Goal: Information Seeking & Learning: Find specific page/section

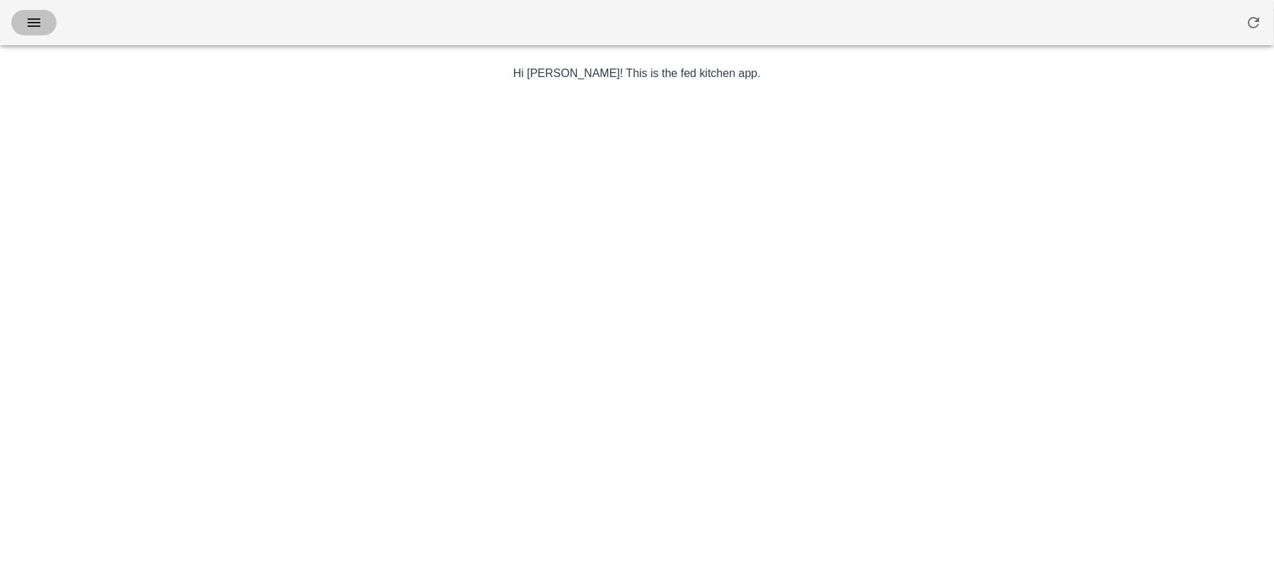
click at [37, 21] on icon "button" at bounding box center [33, 22] width 17 height 17
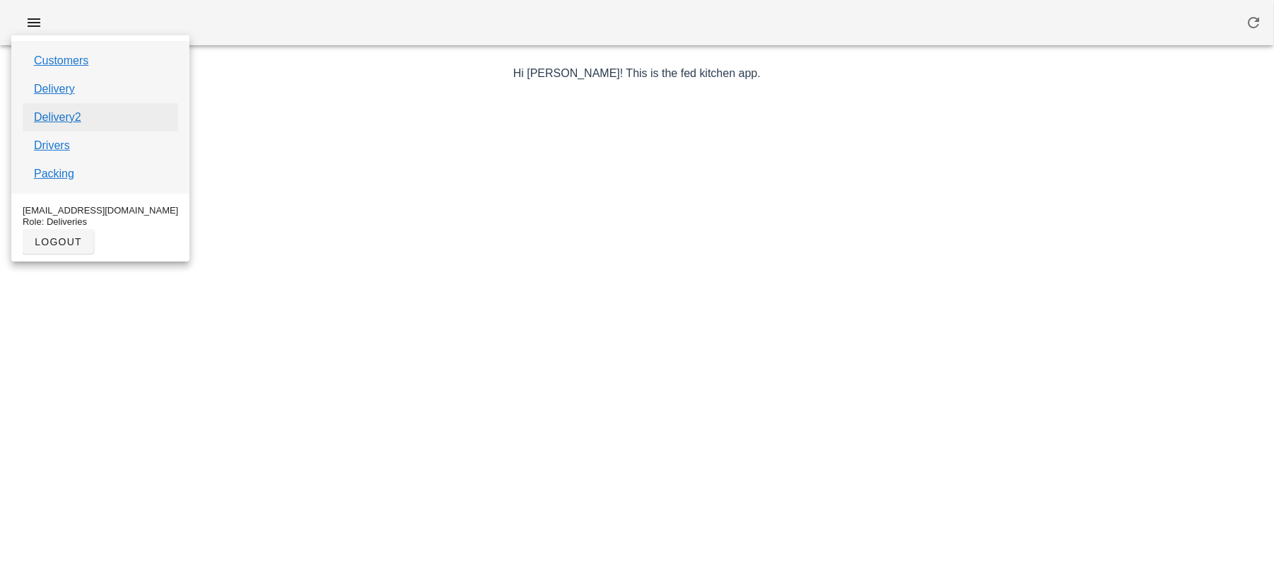
click at [64, 113] on link "Delivery2" at bounding box center [57, 117] width 47 height 17
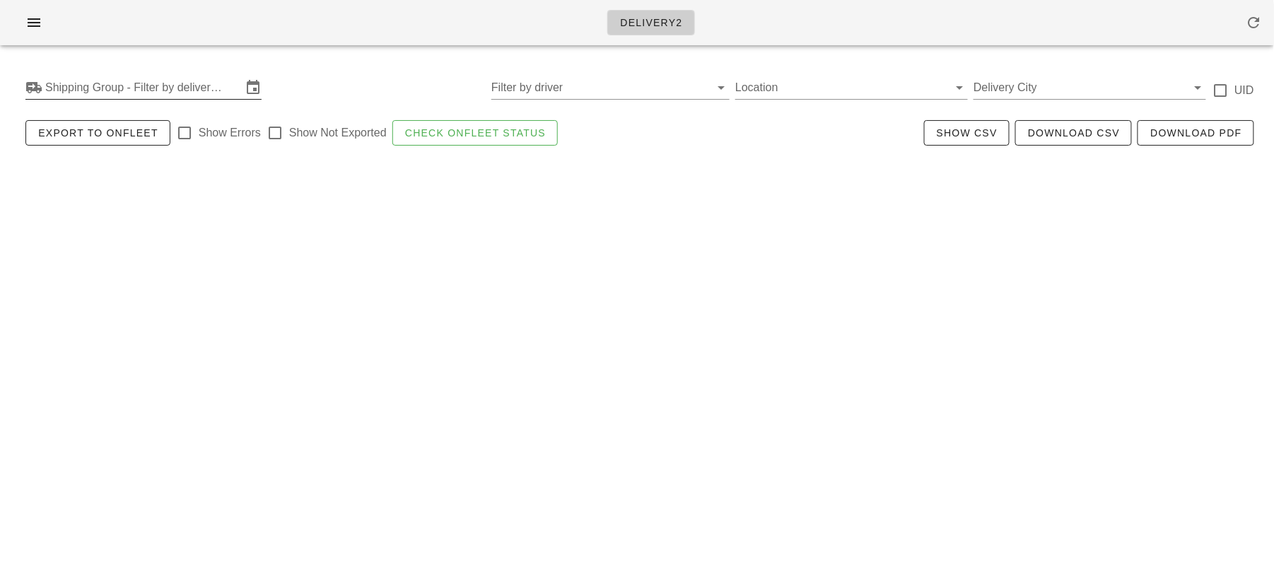
click at [91, 81] on input "Shipping Group - Filter by delivery logistics" at bounding box center [143, 87] width 197 height 23
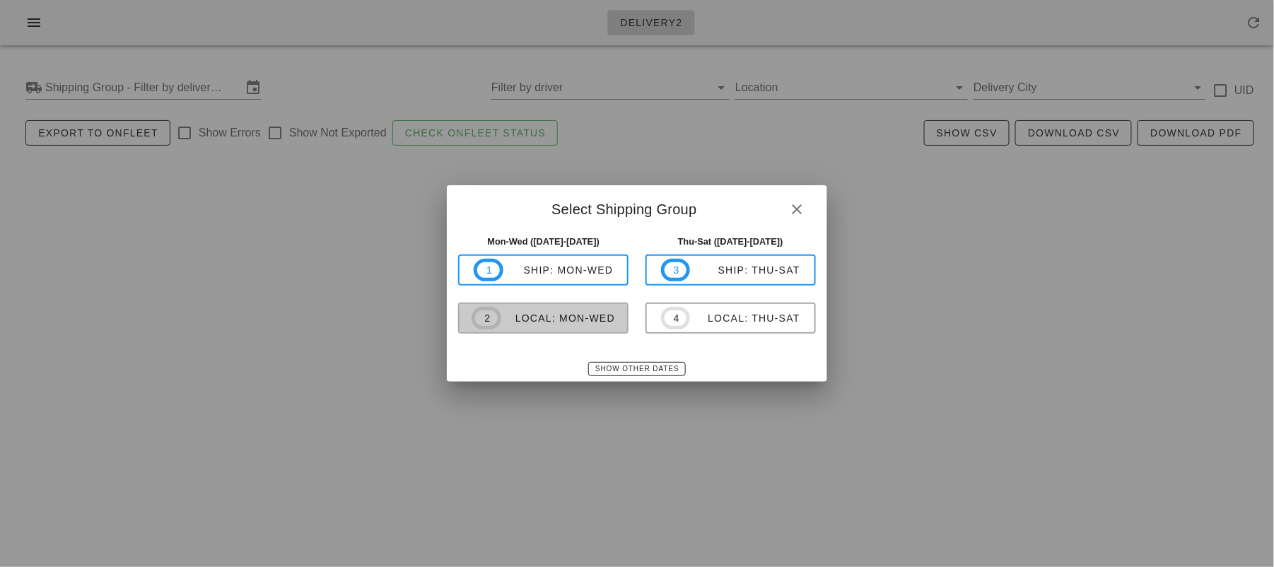
click at [551, 324] on div "local: Mon-Wed" at bounding box center [558, 318] width 114 height 11
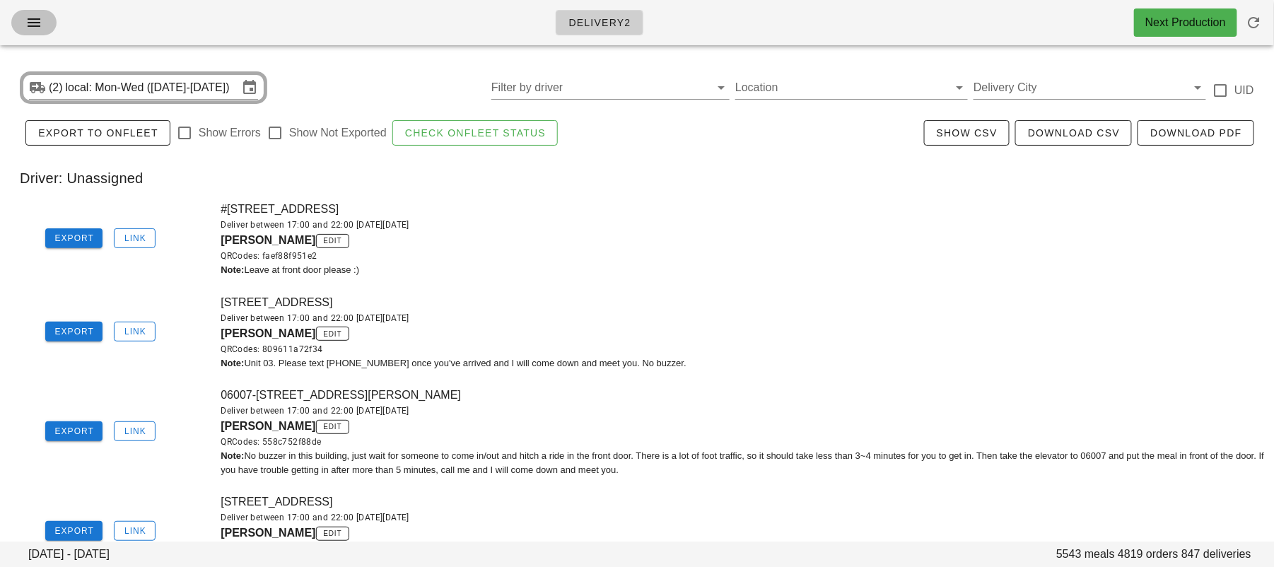
click at [32, 19] on icon "button" at bounding box center [33, 22] width 17 height 17
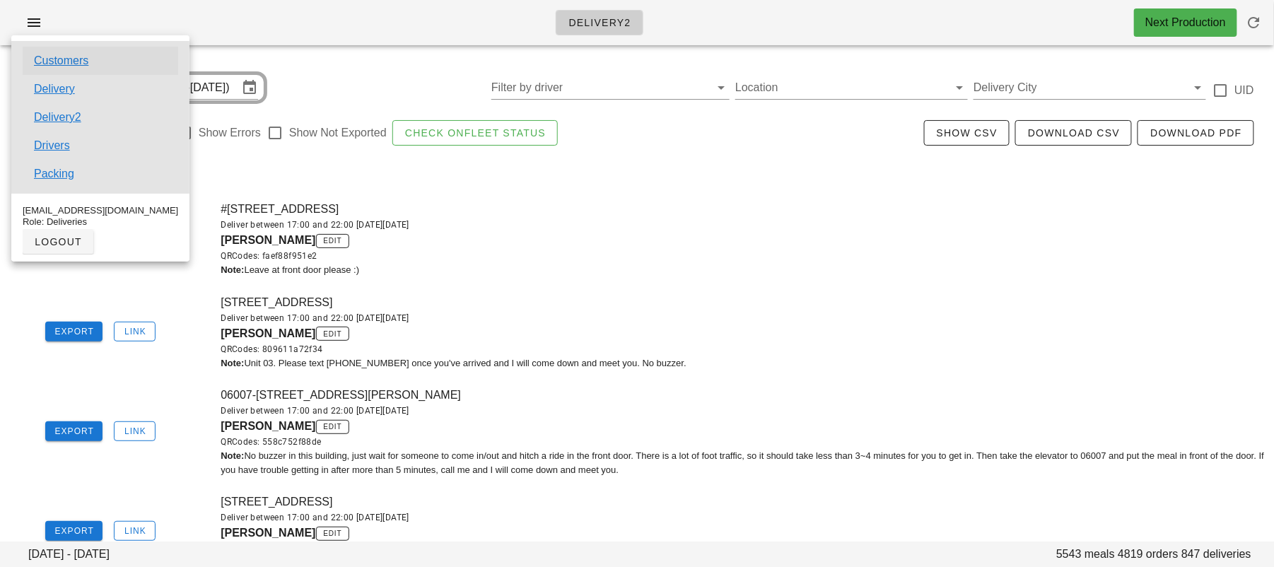
click at [60, 67] on link "Customers" at bounding box center [61, 60] width 54 height 17
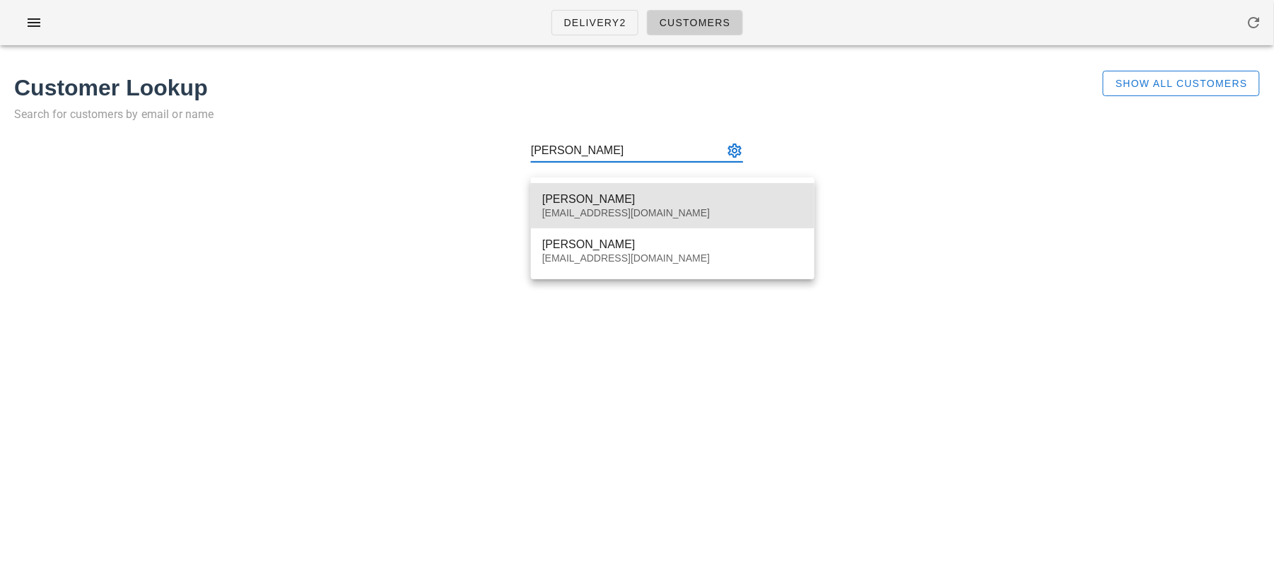
click at [589, 216] on div "[EMAIL_ADDRESS][DOMAIN_NAME]" at bounding box center [672, 213] width 261 height 12
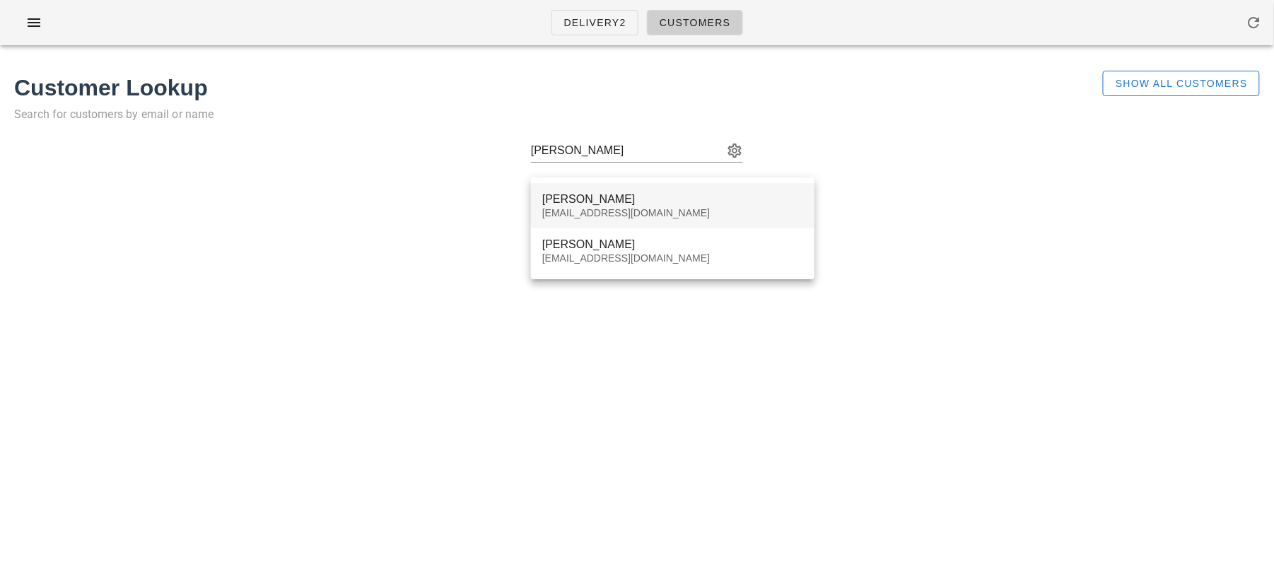
type input "[PERSON_NAME] ([EMAIL_ADDRESS][DOMAIN_NAME])"
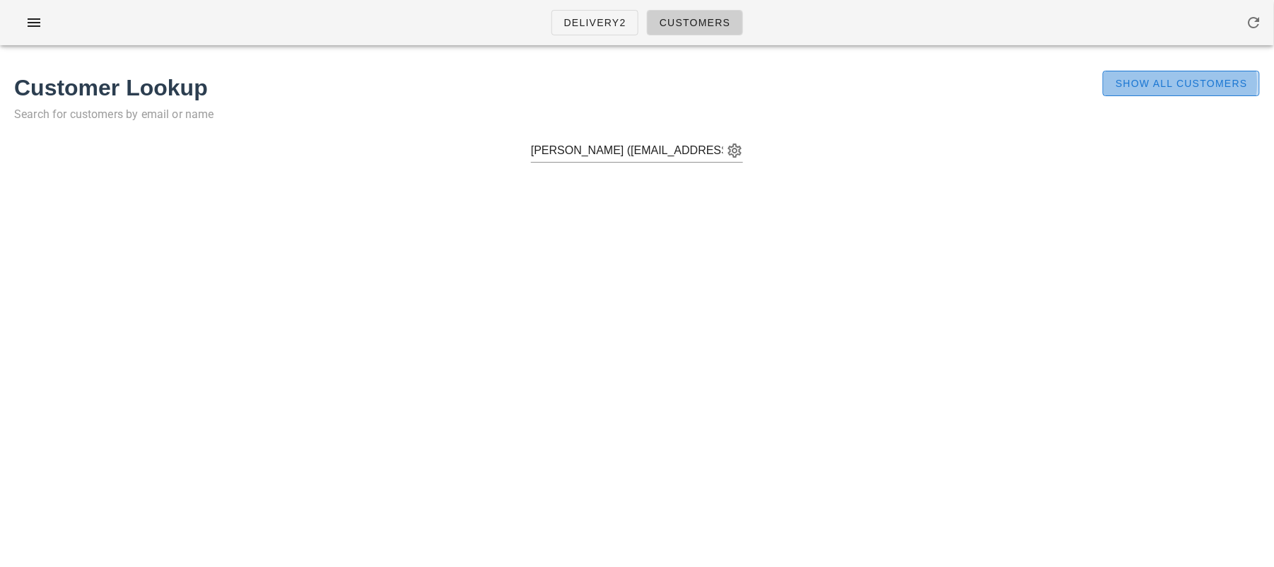
click at [1144, 85] on span "Show All Customers" at bounding box center [1181, 83] width 133 height 11
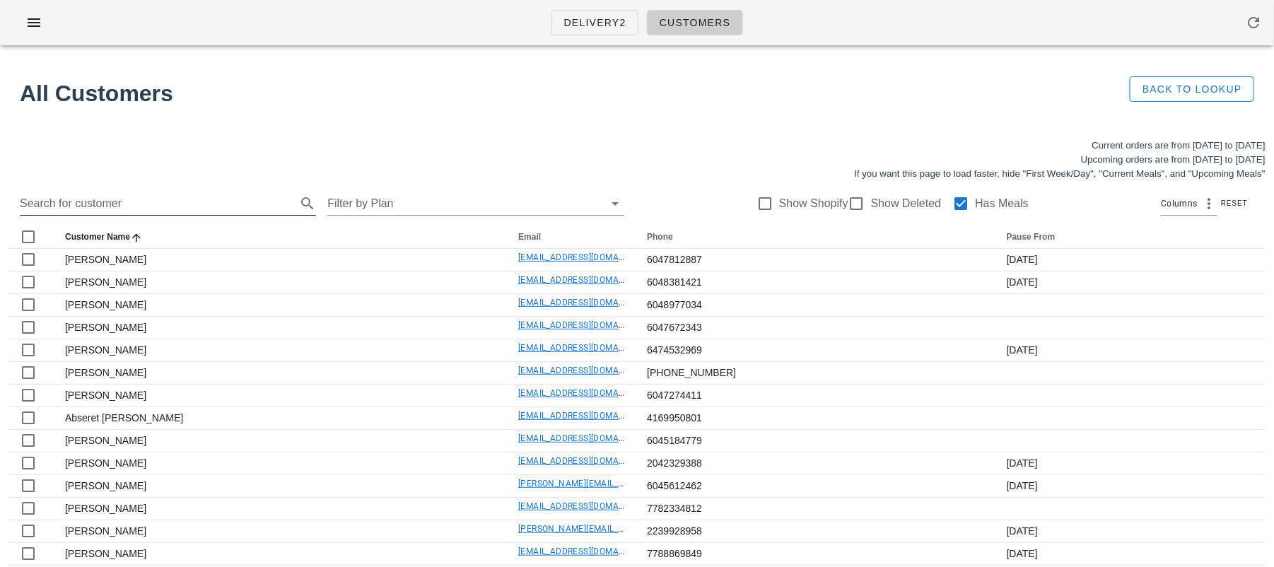
click at [120, 203] on input "Search for customer" at bounding box center [157, 203] width 274 height 23
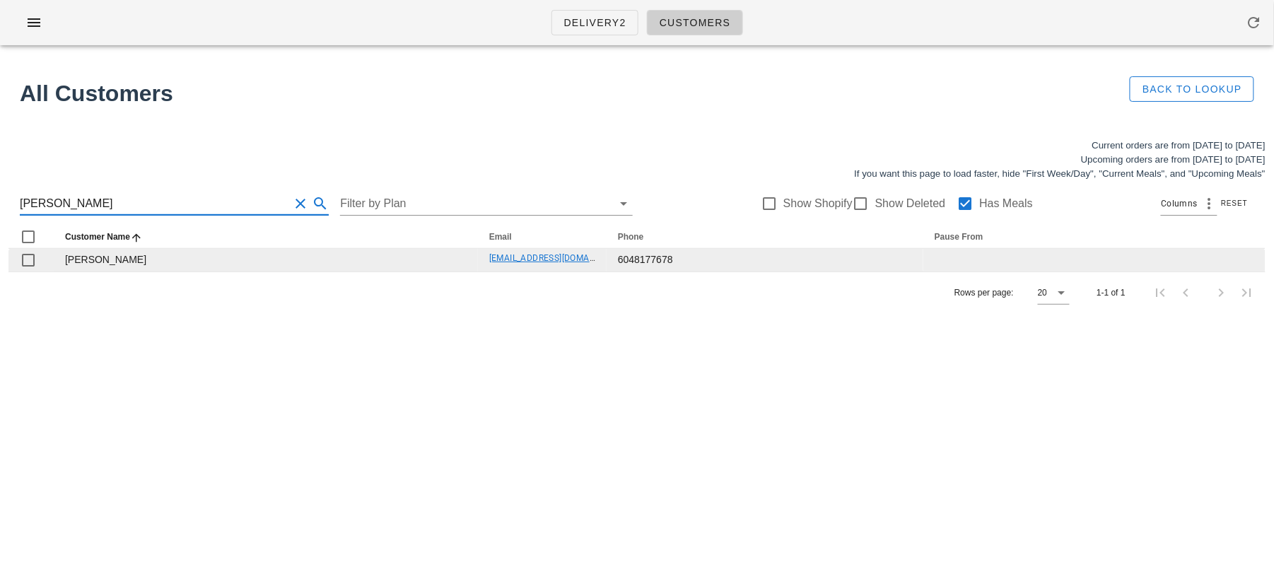
type input "[PERSON_NAME]"
click at [523, 259] on link "[EMAIL_ADDRESS][DOMAIN_NAME]" at bounding box center [559, 258] width 141 height 10
click at [524, 259] on link "[EMAIL_ADDRESS][DOMAIN_NAME]" at bounding box center [559, 258] width 141 height 10
